Goal: Task Accomplishment & Management: Manage account settings

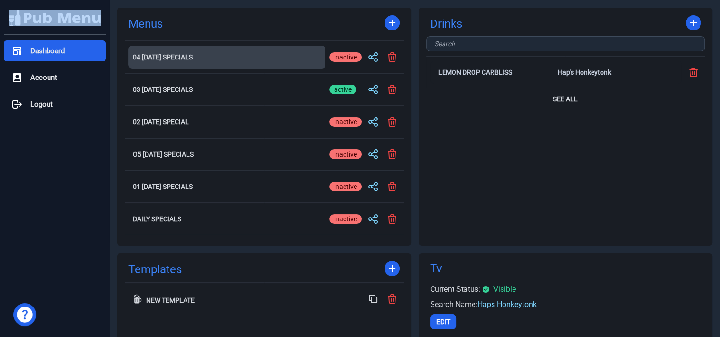
click at [177, 57] on h2 "04 [DATE] Specials" at bounding box center [227, 57] width 188 height 7
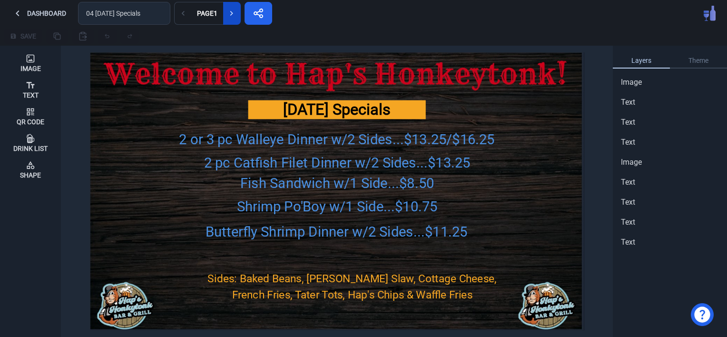
click at [233, 19] on button at bounding box center [232, 13] width 18 height 23
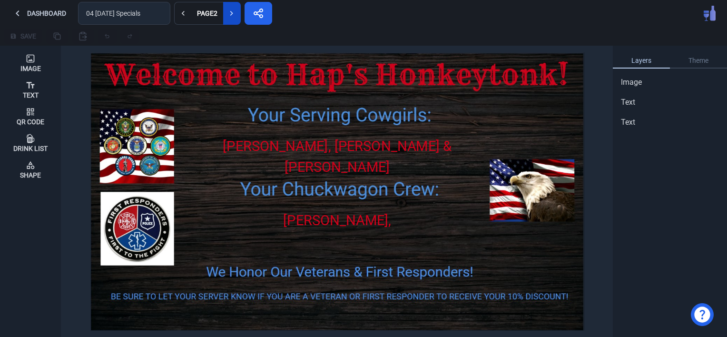
click at [233, 19] on button at bounding box center [232, 13] width 18 height 23
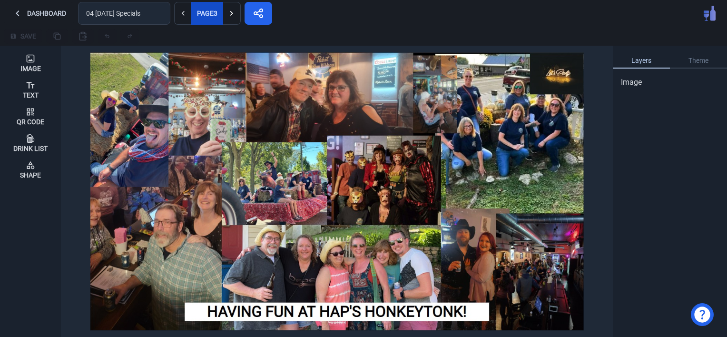
click at [196, 10] on div "Page 3" at bounding box center [207, 13] width 24 height 7
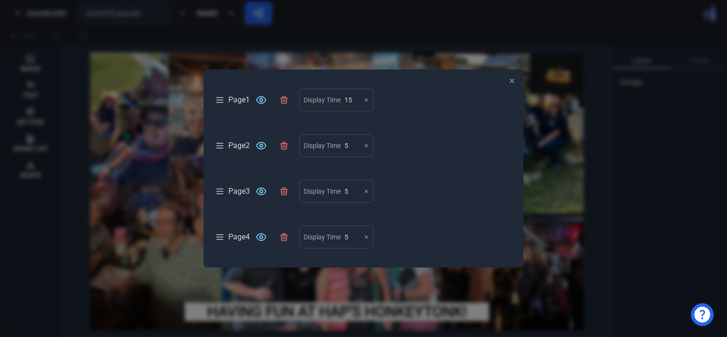
click at [236, 238] on div "Page 4 Display Time 5" at bounding box center [363, 236] width 297 height 23
click at [509, 80] on icon "button" at bounding box center [512, 81] width 8 height 8
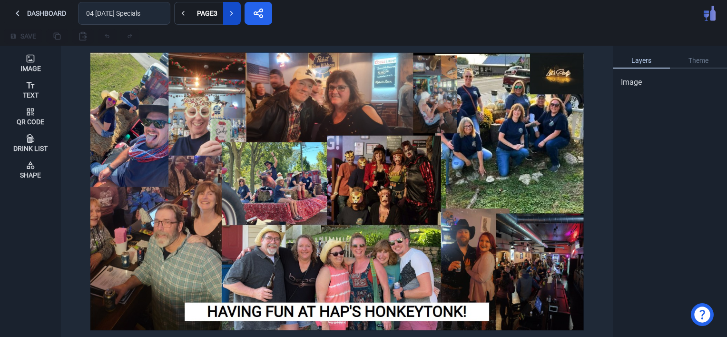
click at [229, 13] on icon at bounding box center [232, 14] width 10 height 10
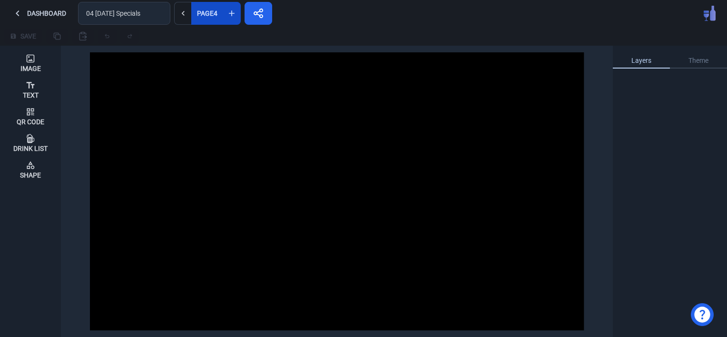
click at [205, 13] on div "Page 4" at bounding box center [207, 13] width 24 height 7
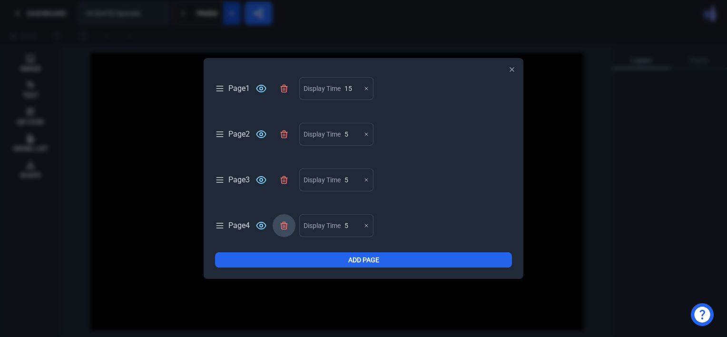
click at [287, 222] on icon at bounding box center [284, 226] width 10 height 10
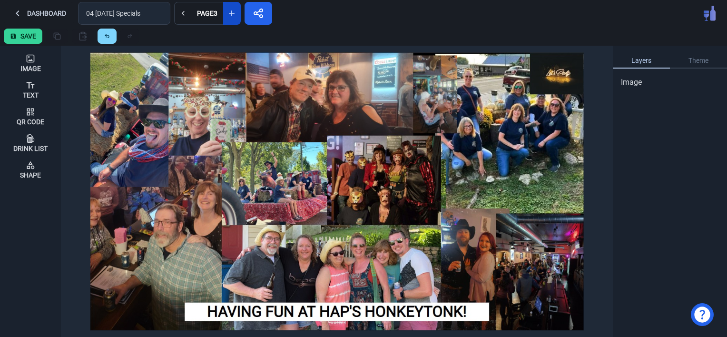
click at [24, 35] on button "Save" at bounding box center [23, 36] width 39 height 15
click at [48, 12] on button "Dashboard" at bounding box center [39, 13] width 70 height 23
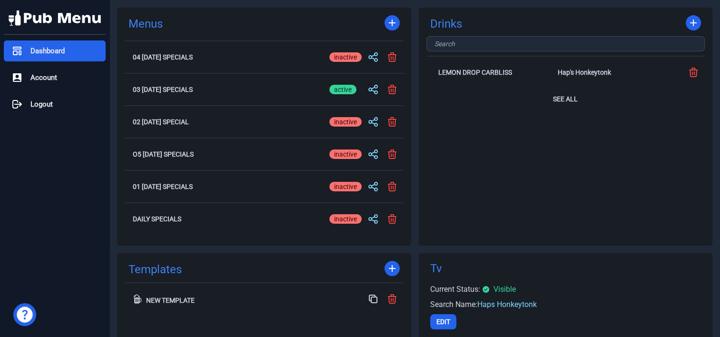
click at [342, 51] on label "active inactive" at bounding box center [345, 56] width 32 height 15
click at [342, 51] on input "active inactive" at bounding box center [345, 56] width 32 height 11
checkbox input "true"
click at [333, 90] on div "inactive" at bounding box center [345, 90] width 32 height 10
click at [333, 90] on input "active inactive" at bounding box center [345, 89] width 32 height 11
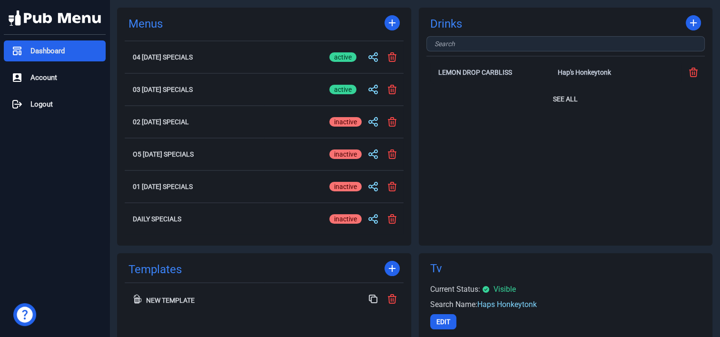
checkbox input "false"
